Goal: Information Seeking & Learning: Learn about a topic

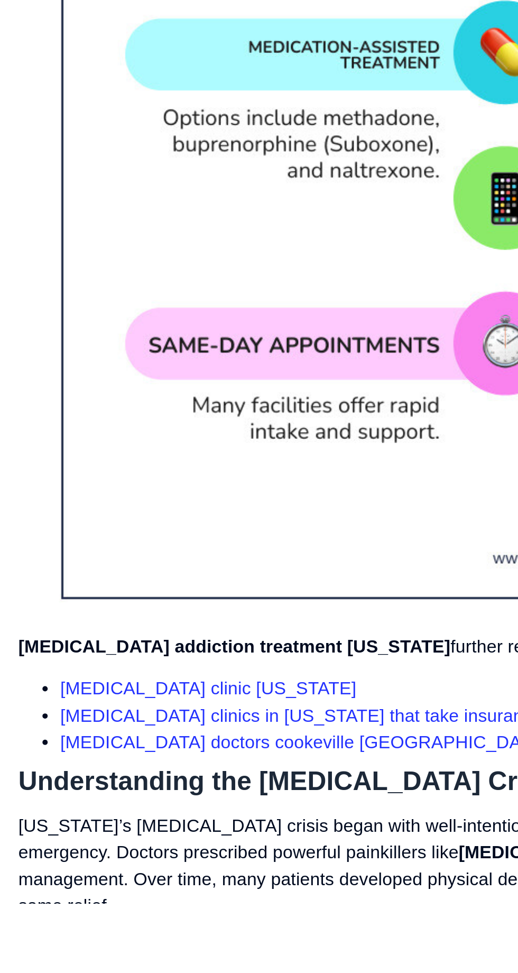
scroll to position [525, 0]
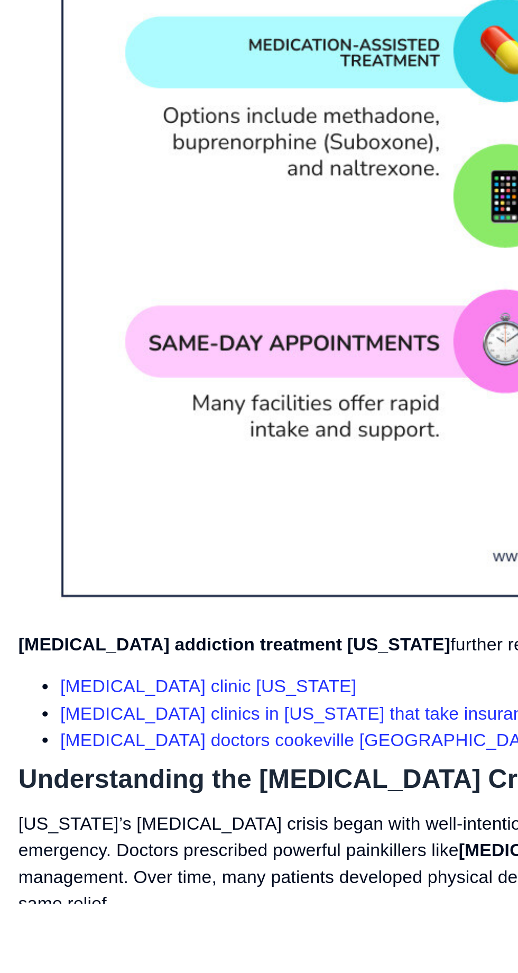
click at [189, 884] on li "suboxone doctors cookeville tn" at bounding box center [267, 891] width 471 height 14
click at [189, 873] on link "suboxone clinics in tennessee that take insurance" at bounding box center [153, 878] width 243 height 10
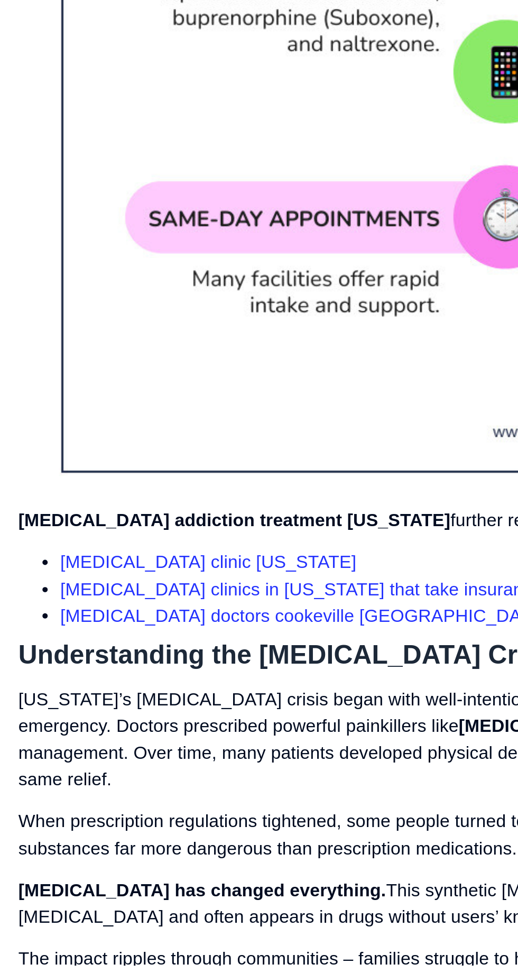
scroll to position [631, 0]
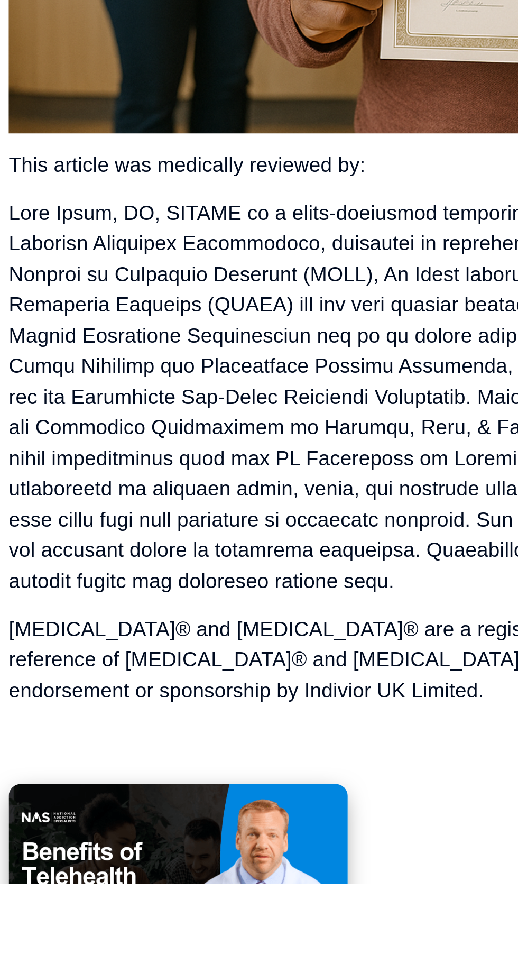
scroll to position [10874, 0]
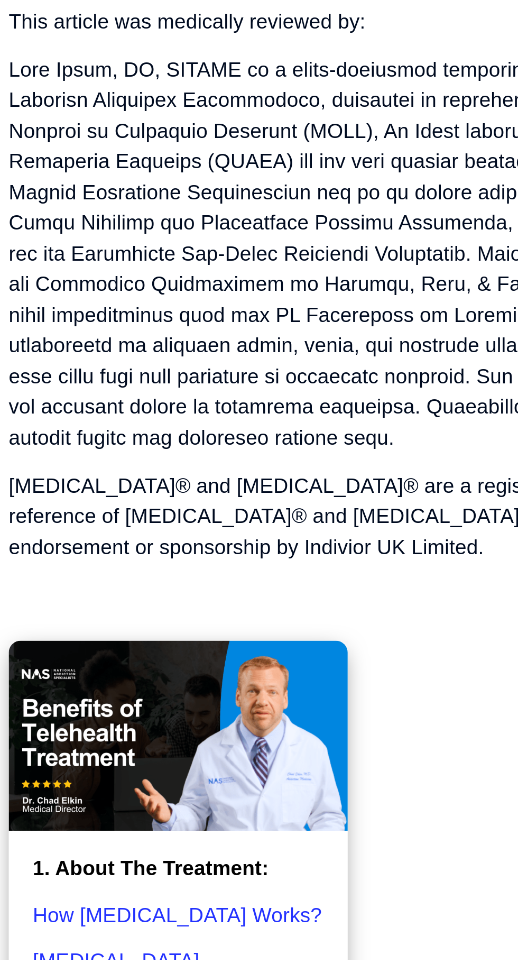
scroll to position [10984, 0]
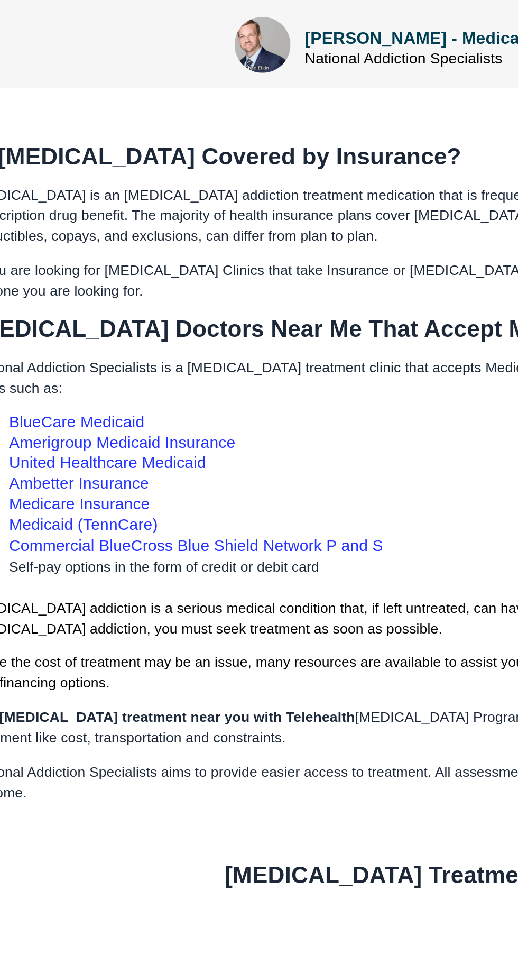
scroll to position [515, 0]
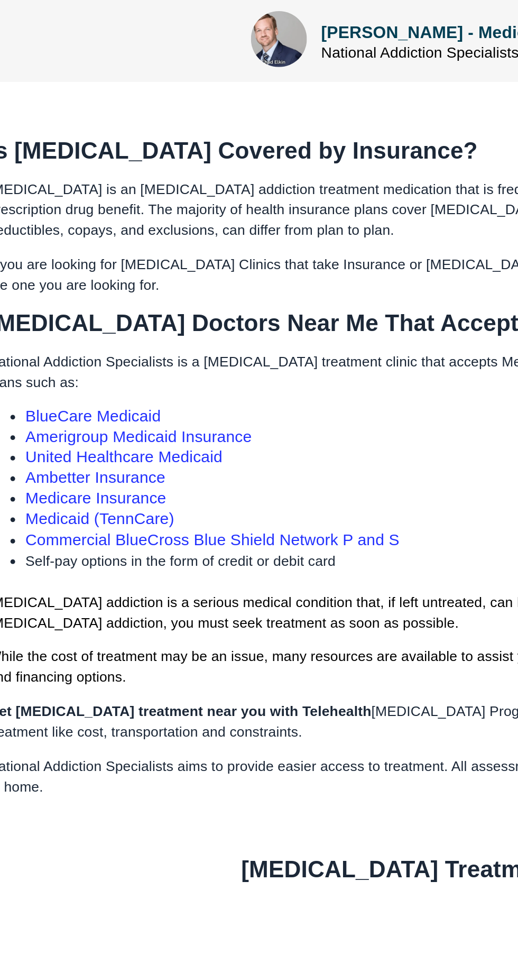
click at [83, 741] on link "Medicaid (TennCare)" at bounding box center [71, 746] width 85 height 10
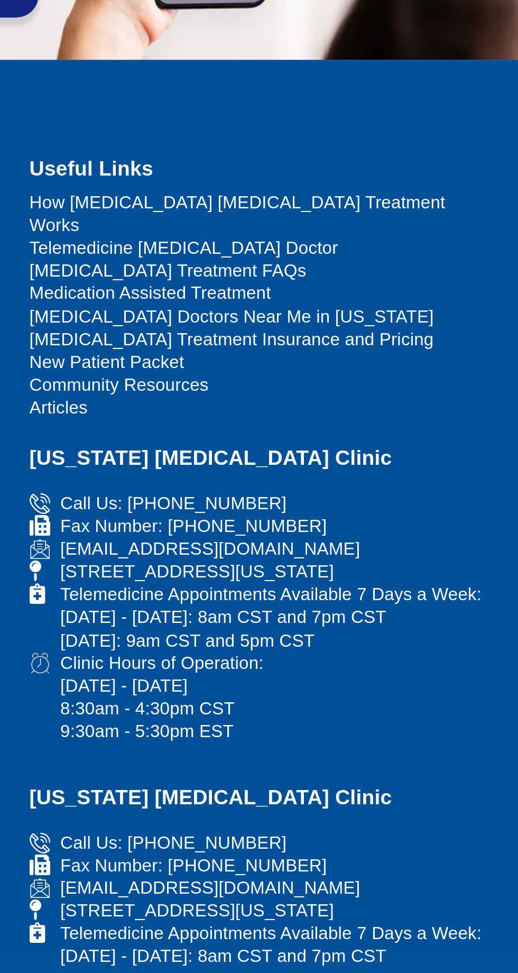
scroll to position [2954, 0]
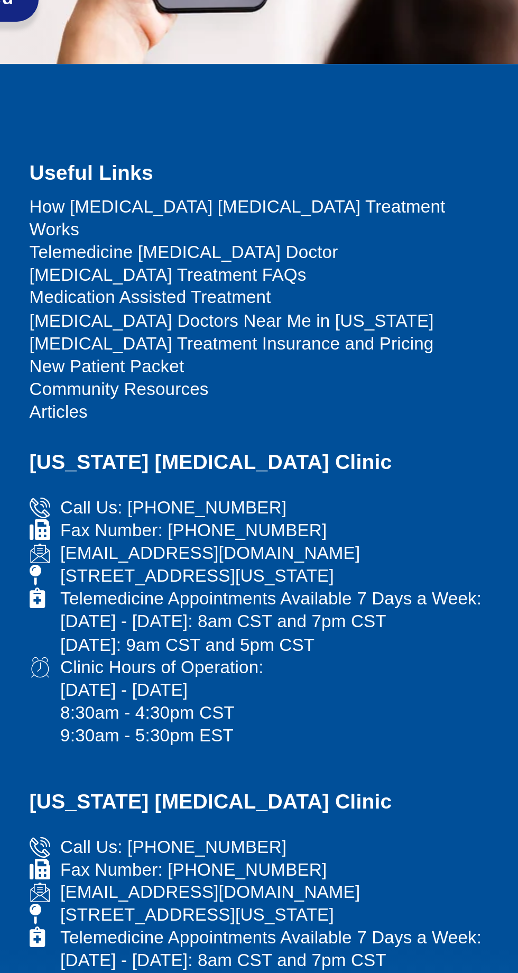
click at [353, 135] on span "[MEDICAL_DATA] Treatment FAQs" at bounding box center [338, 141] width 142 height 12
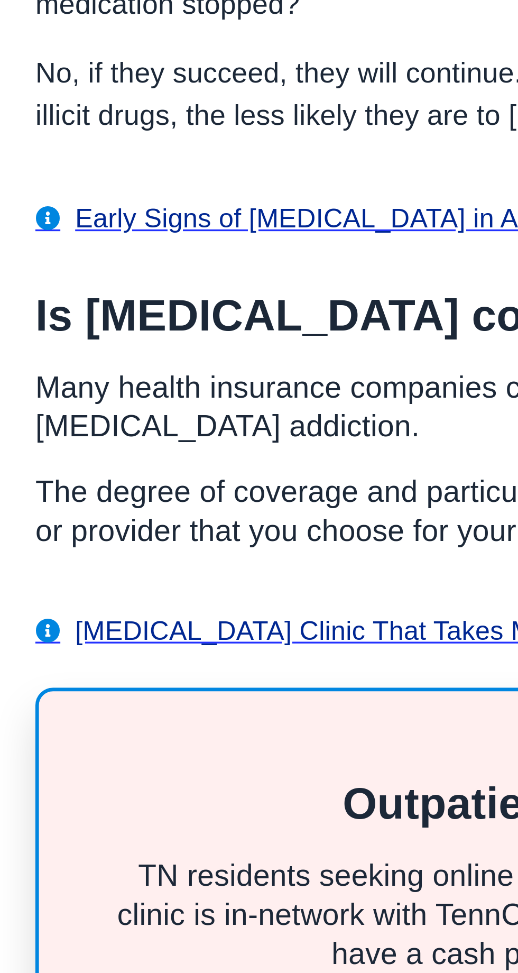
scroll to position [737, 0]
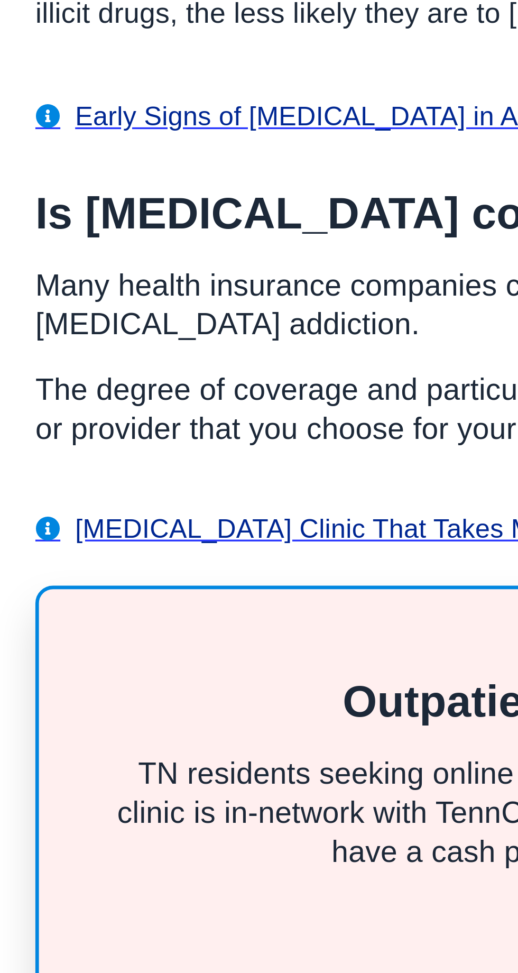
click at [115, 781] on span "Suboxone Clinic That Takes Medicaid and Insurance" at bounding box center [129, 787] width 218 height 12
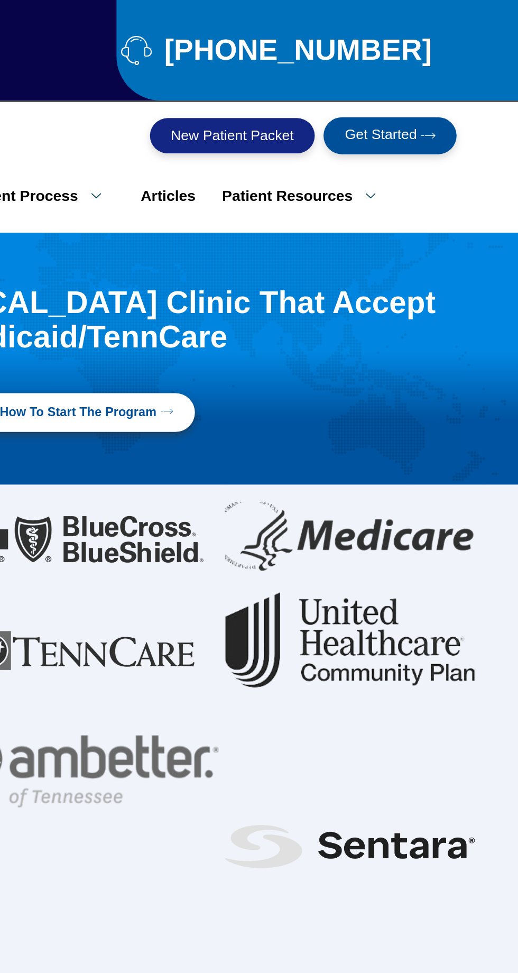
click at [388, 124] on link "New Patient Packet" at bounding box center [412, 138] width 159 height 28
click at [384, 112] on link "Patient Resources" at bounding box center [391, 118] width 116 height 22
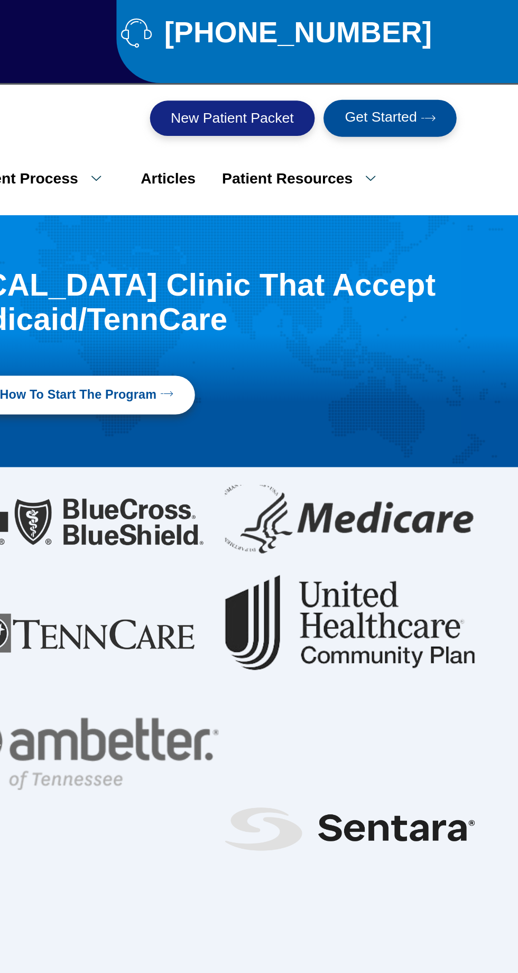
click at [396, 158] on link "Refer A Patient Form" at bounding box center [412, 165] width 159 height 28
